Goal: Task Accomplishment & Management: Manage account settings

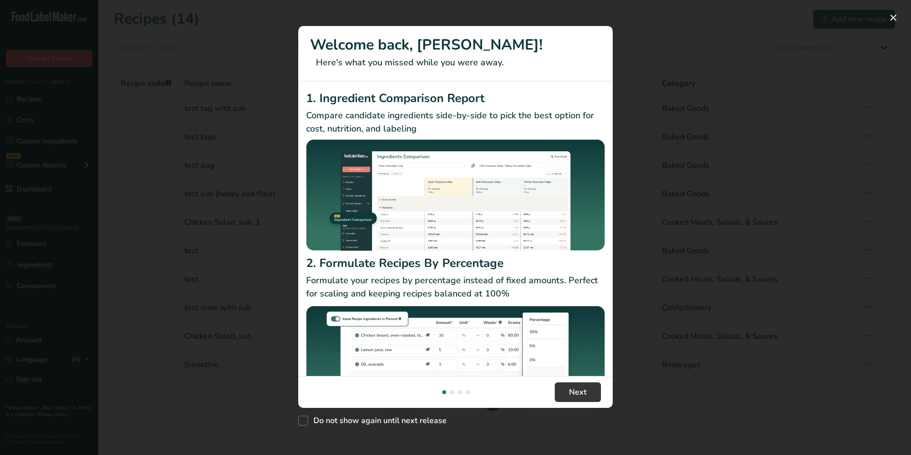
click at [241, 213] on div "New Features" at bounding box center [455, 227] width 911 height 455
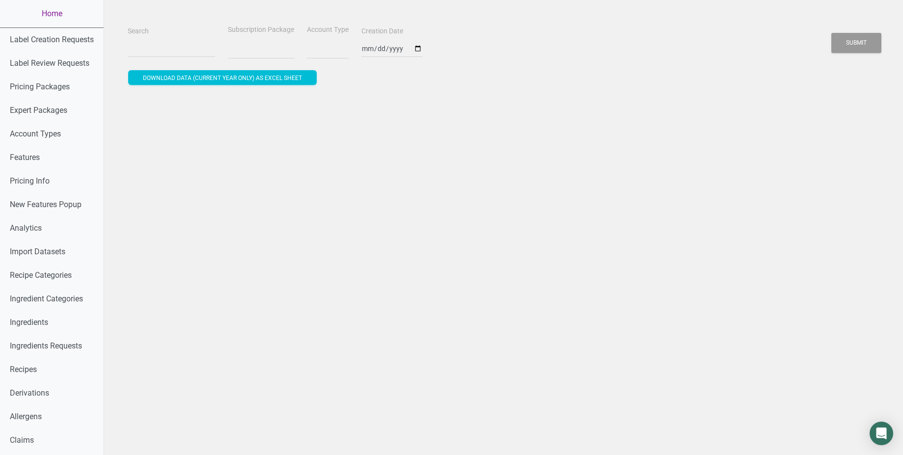
select select
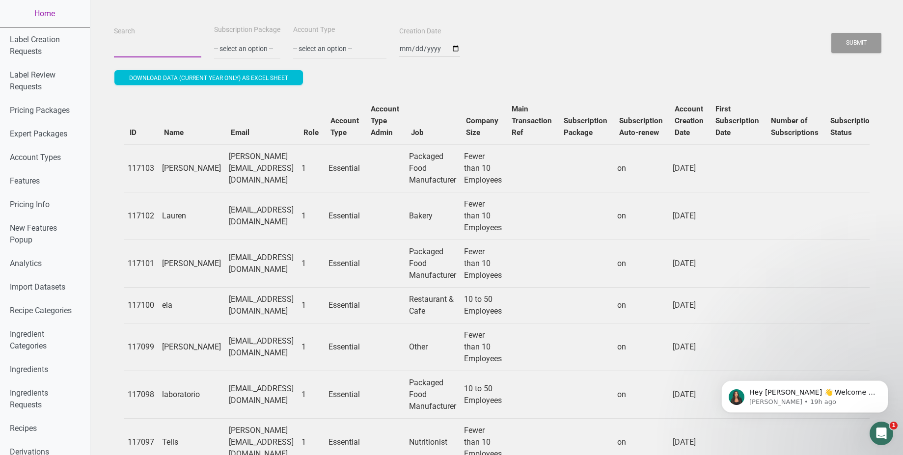
click at [121, 50] on input "Search" at bounding box center [157, 49] width 87 height 18
paste input "[PERSON_NAME][EMAIL_ADDRESS][DOMAIN_NAME]"
type input "[PERSON_NAME][EMAIL_ADDRESS][DOMAIN_NAME]"
click at [832, 33] on button "Submit" at bounding box center [857, 43] width 50 height 20
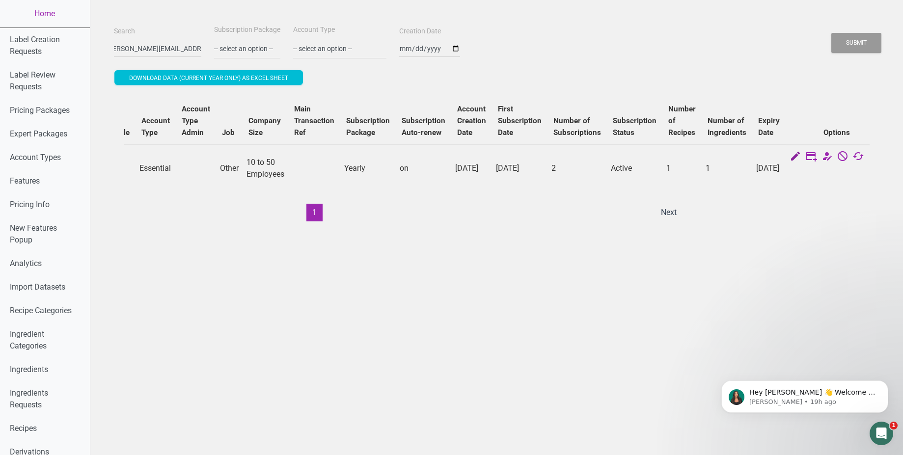
scroll to position [0, 0]
click at [790, 158] on icon at bounding box center [796, 157] width 12 height 14
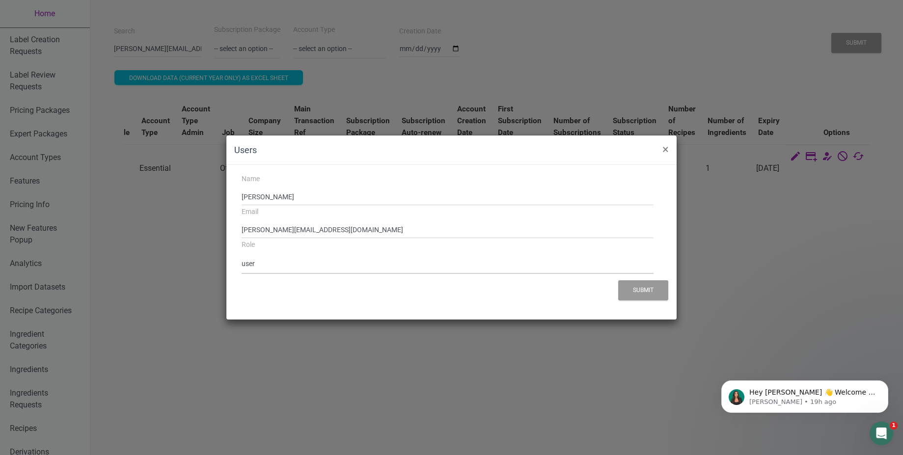
select select "2"
click at [242, 254] on select "sales admin restricted admin public admin user" at bounding box center [448, 264] width 413 height 20
click at [632, 293] on button "Submit" at bounding box center [644, 291] width 50 height 20
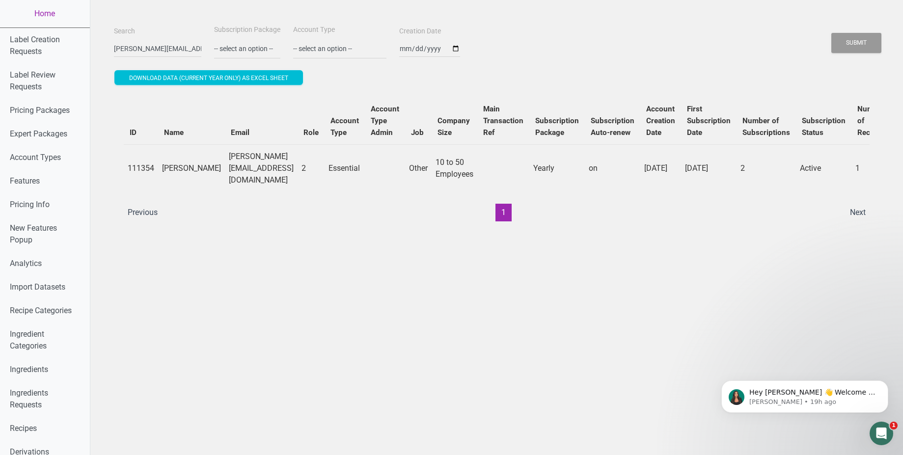
click at [225, 169] on td "[PERSON_NAME][EMAIL_ADDRESS][DOMAIN_NAME]" at bounding box center [261, 168] width 73 height 48
copy td "[PERSON_NAME][EMAIL_ADDRESS][DOMAIN_NAME]"
